Goal: Navigation & Orientation: Find specific page/section

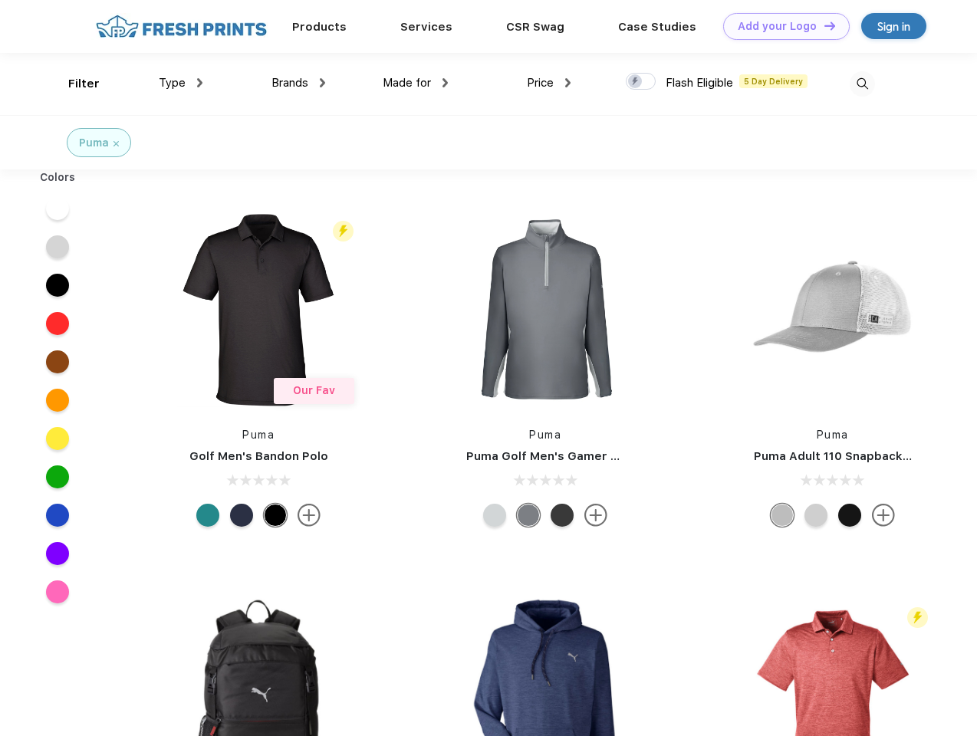
click at [781, 26] on link "Add your Logo Design Tool" at bounding box center [786, 26] width 127 height 27
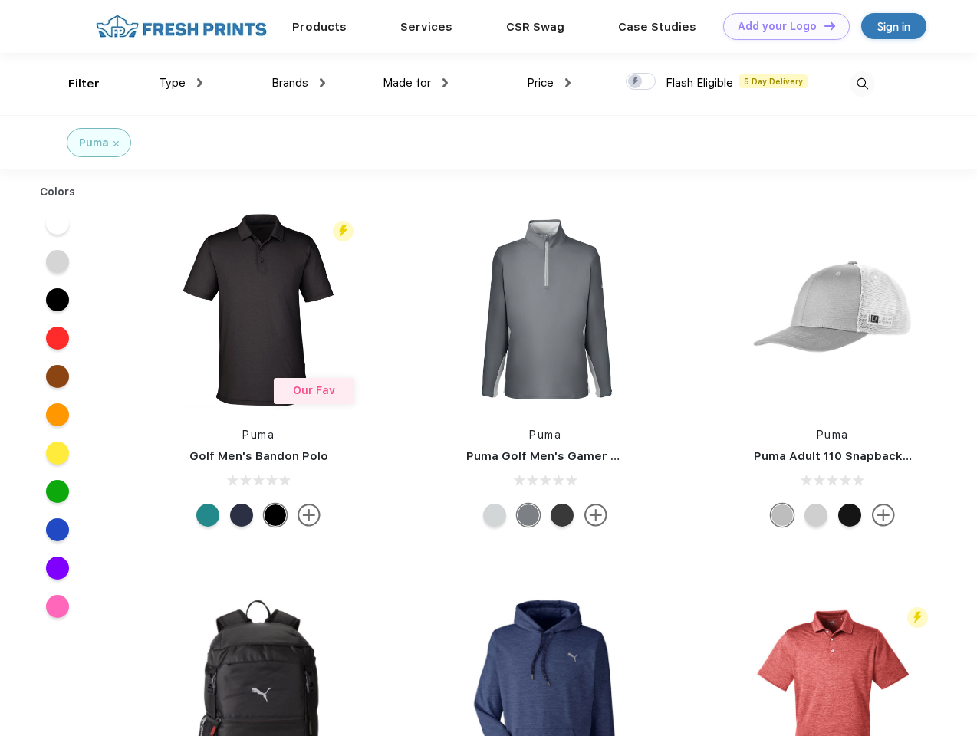
click at [0, 0] on div "Design Tool" at bounding box center [0, 0] width 0 height 0
click at [823, 25] on link "Add your Logo Design Tool" at bounding box center [786, 26] width 127 height 27
click at [74, 84] on div "Filter" at bounding box center [83, 84] width 31 height 18
click at [181, 83] on span "Type" at bounding box center [172, 83] width 27 height 14
click at [298, 83] on span "Brands" at bounding box center [289, 83] width 37 height 14
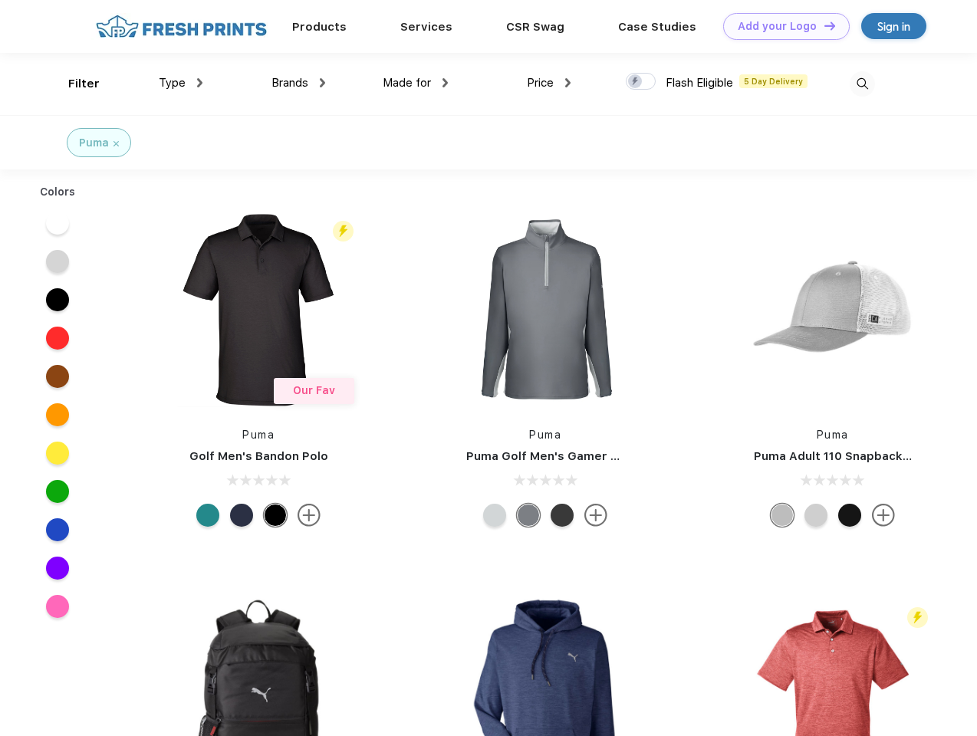
click at [416, 83] on span "Made for" at bounding box center [407, 83] width 48 height 14
click at [549, 83] on span "Price" at bounding box center [540, 83] width 27 height 14
click at [641, 82] on div at bounding box center [641, 81] width 30 height 17
click at [636, 82] on input "checkbox" at bounding box center [631, 77] width 10 height 10
click at [862, 84] on img at bounding box center [862, 83] width 25 height 25
